Goal: Task Accomplishment & Management: Manage account settings

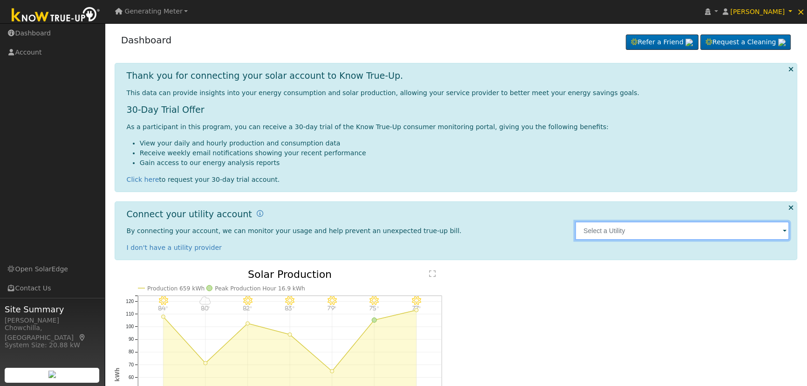
click at [652, 233] on input "text" at bounding box center [682, 230] width 214 height 19
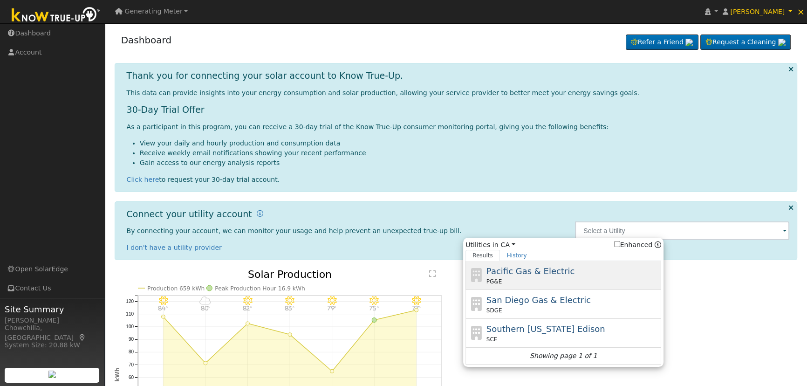
click at [603, 268] on div "Pacific Gas & Electric PG&E" at bounding box center [572, 275] width 173 height 21
type input "PG&E"
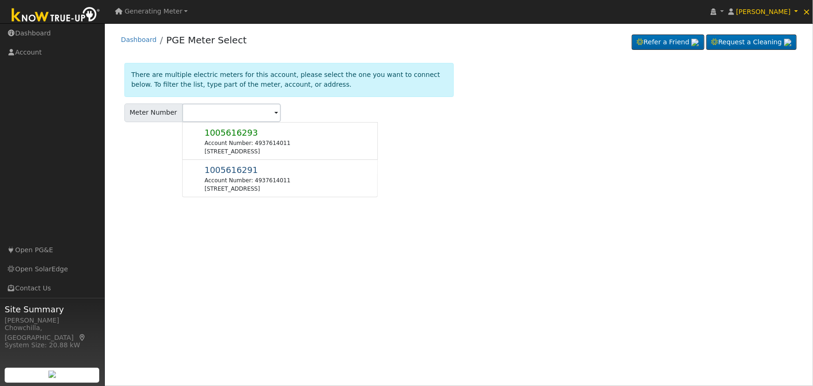
click at [175, 11] on span "Generating Meter" at bounding box center [154, 10] width 58 height 7
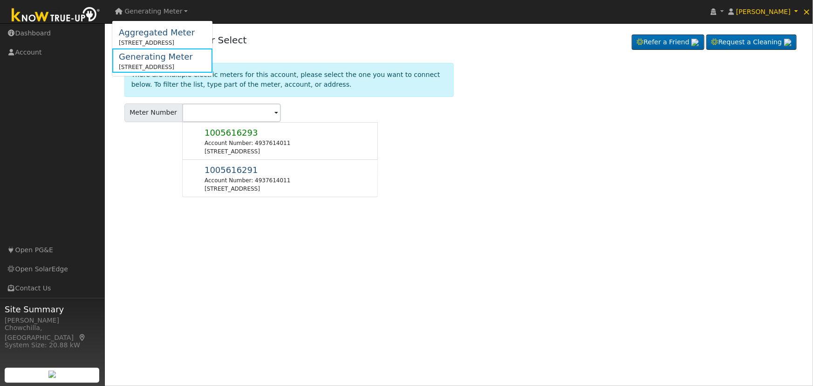
click at [175, 11] on span "Generating Meter" at bounding box center [154, 10] width 58 height 7
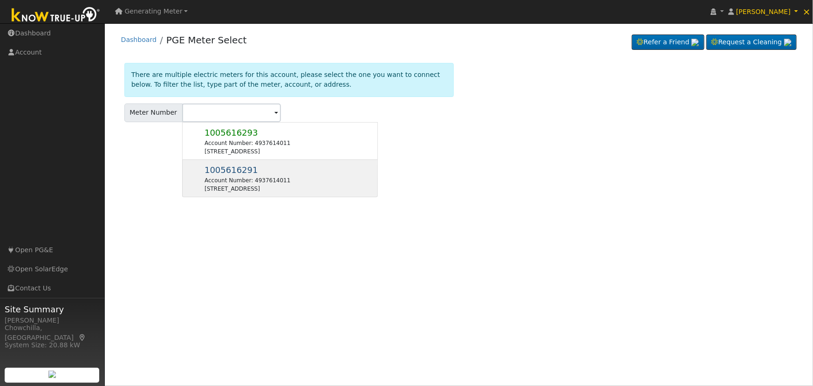
click at [285, 191] on div "[STREET_ADDRESS]" at bounding box center [248, 189] width 86 height 8
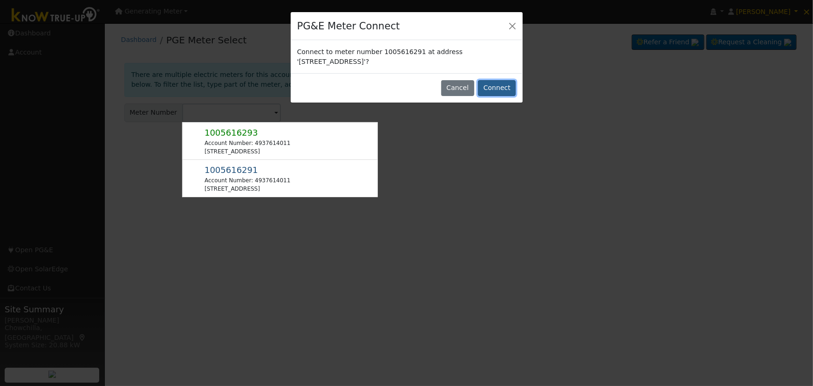
click at [490, 87] on button "Connect" at bounding box center [497, 88] width 38 height 16
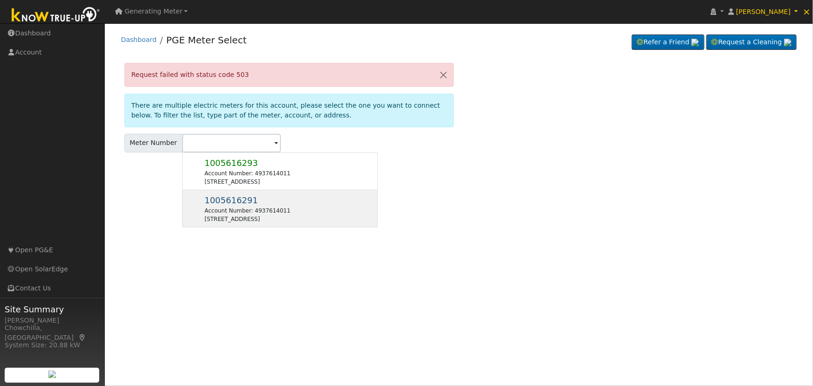
click at [273, 215] on div "[STREET_ADDRESS]" at bounding box center [248, 219] width 86 height 8
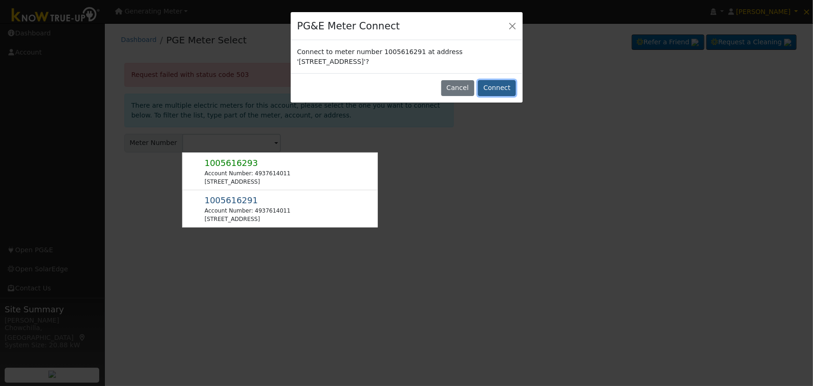
click at [490, 87] on button "Connect" at bounding box center [497, 88] width 38 height 16
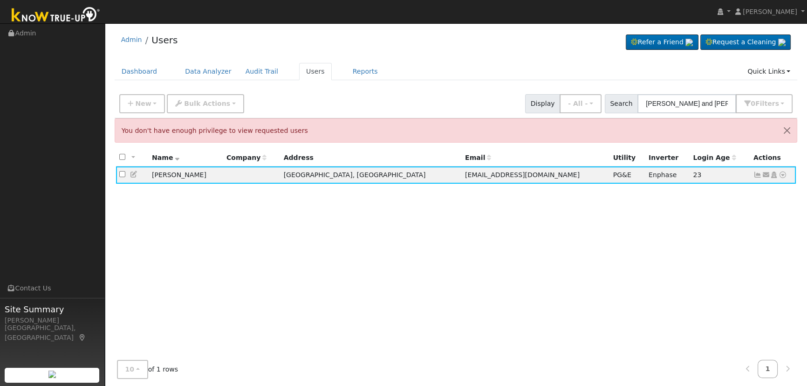
drag, startPoint x: 723, startPoint y: 104, endPoint x: 615, endPoint y: 89, distance: 108.7
click at [615, 91] on div "New Add User Quick Add Quick Connect Quick Convert Lead Bulk Actions Send Email…" at bounding box center [455, 102] width 677 height 22
type input "holt"
click at [792, 130] on button "Close" at bounding box center [787, 130] width 20 height 23
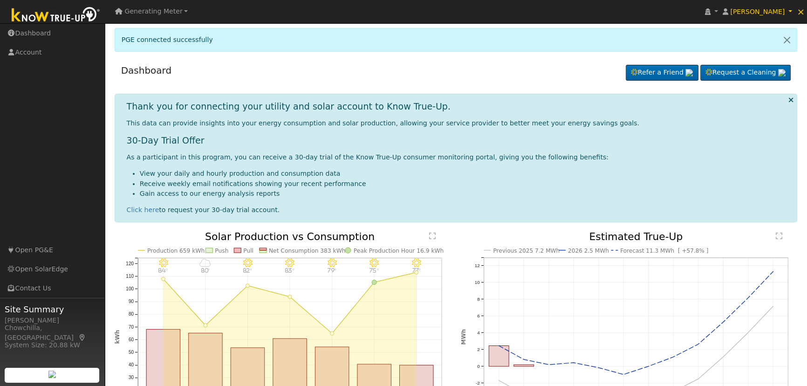
click at [170, 6] on link "Generating Meter" at bounding box center [151, 11] width 79 height 16
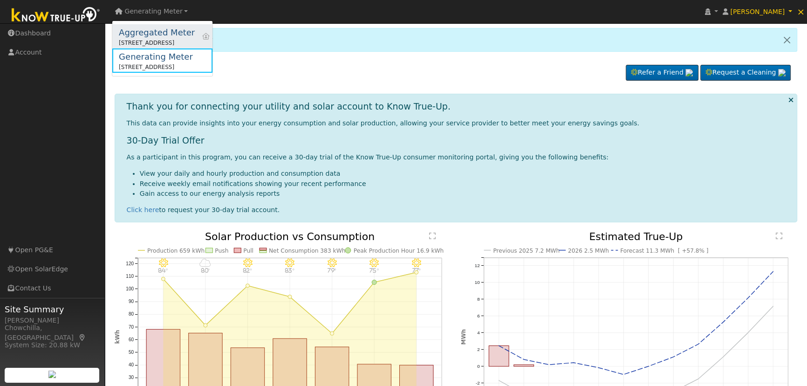
click at [161, 38] on div "Aggregated Meter" at bounding box center [157, 32] width 76 height 13
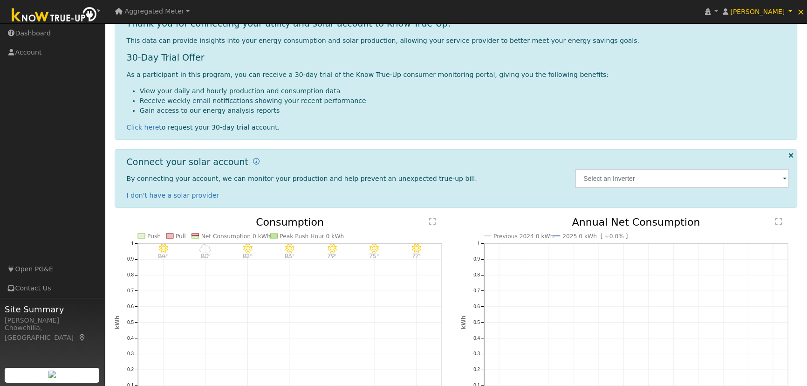
scroll to position [127, 0]
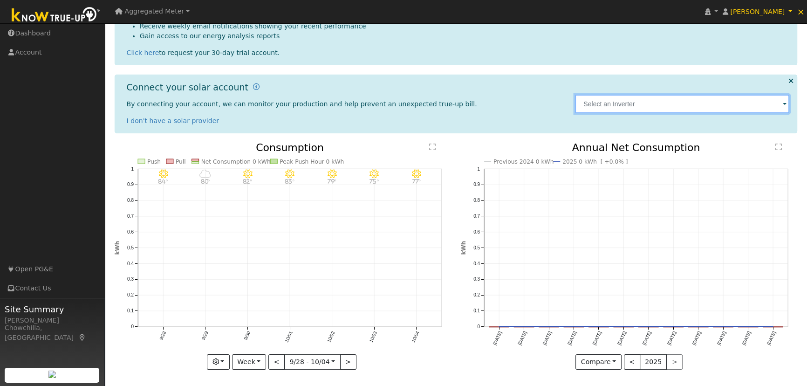
click at [636, 100] on input "text" at bounding box center [682, 104] width 214 height 19
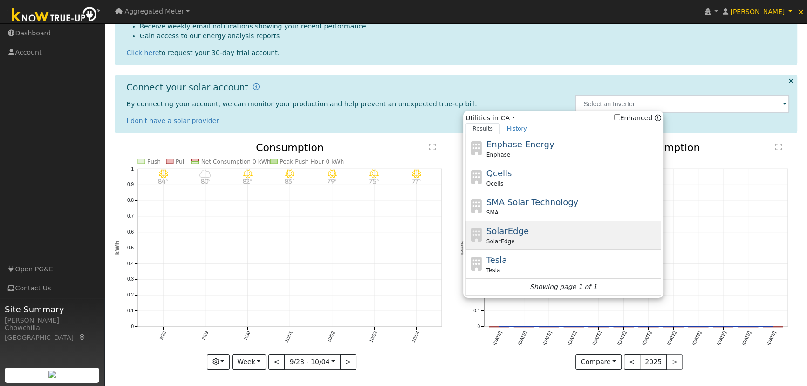
click at [547, 226] on div "SolarEdge SolarEdge" at bounding box center [572, 235] width 173 height 21
type input "SolarEdge"
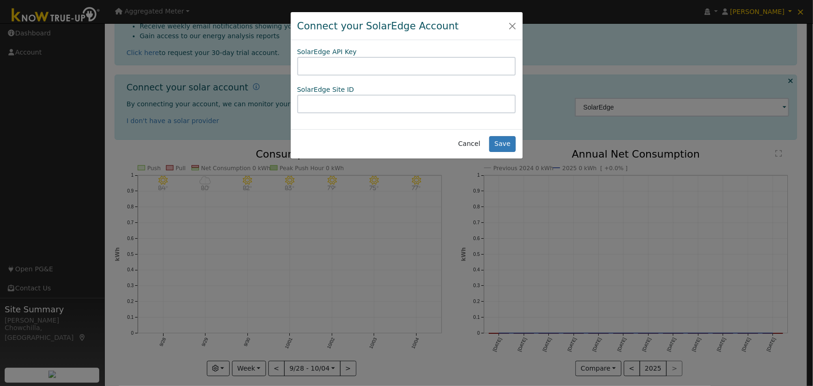
click at [359, 65] on input "text" at bounding box center [406, 66] width 219 height 19
click at [515, 18] on div "Connect your SolarEdge Account" at bounding box center [407, 26] width 232 height 28
click at [513, 25] on button "Close" at bounding box center [512, 25] width 13 height 13
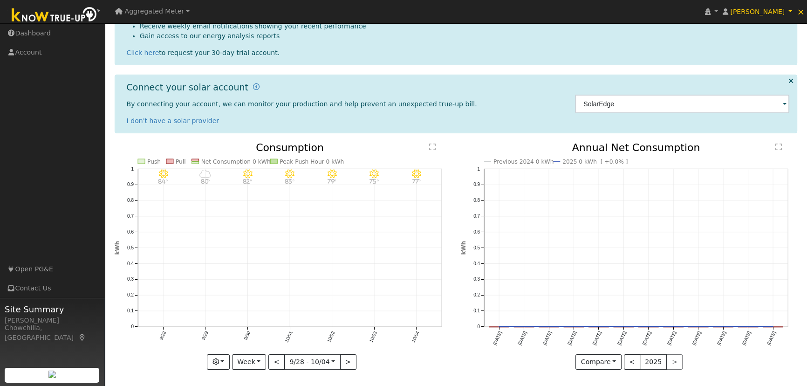
scroll to position [0, 0]
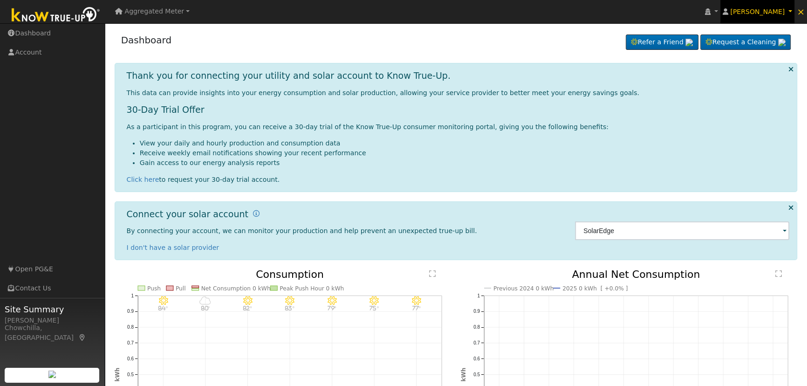
click at [751, 9] on span "[PERSON_NAME]" at bounding box center [757, 11] width 55 height 7
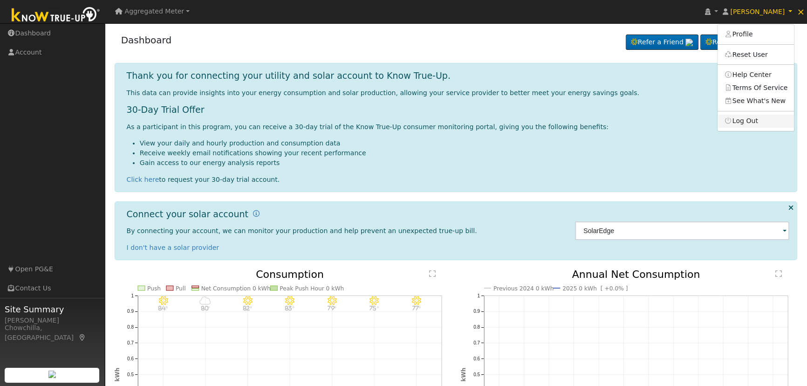
click at [767, 119] on link "Log Out" at bounding box center [756, 121] width 76 height 13
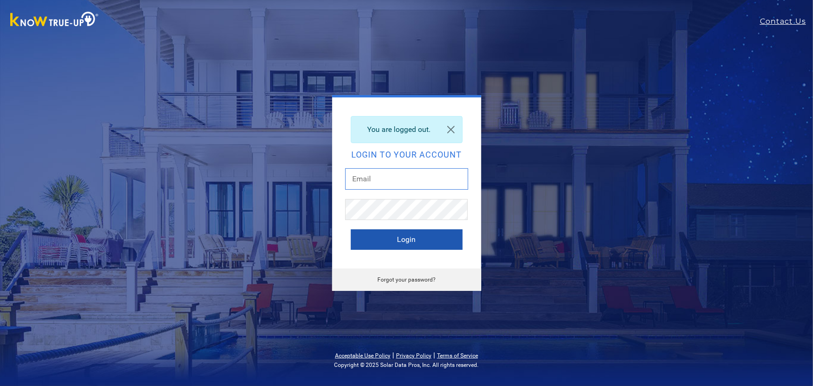
type input "[EMAIL_ADDRESS][DOMAIN_NAME]"
click at [368, 245] on button "Login" at bounding box center [407, 239] width 112 height 21
